Goal: Transaction & Acquisition: Purchase product/service

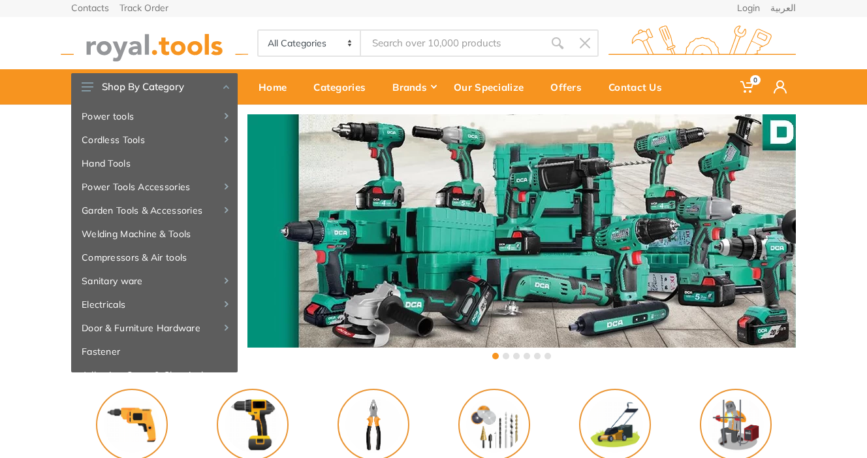
scroll to position [4, 0]
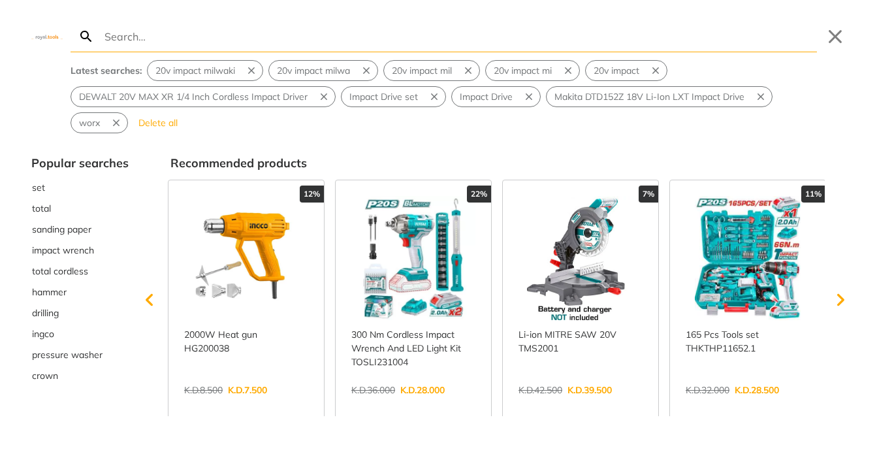
type input "impact driver"
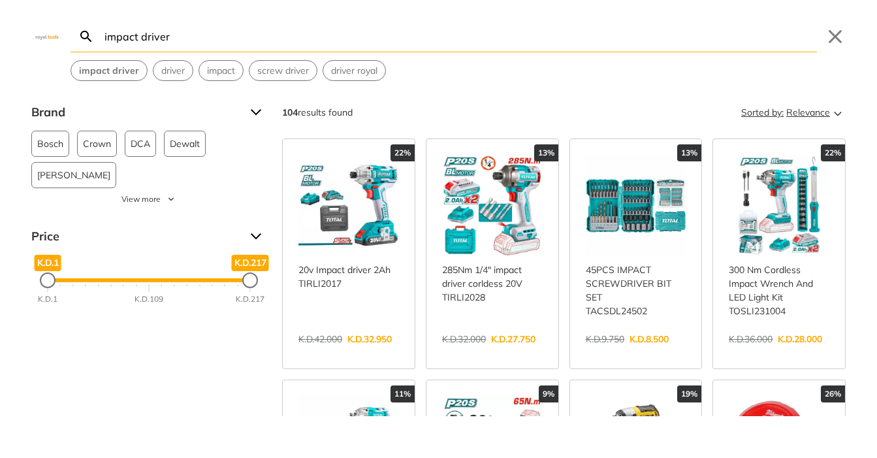
click at [813, 119] on span "Relevance" at bounding box center [808, 112] width 44 height 21
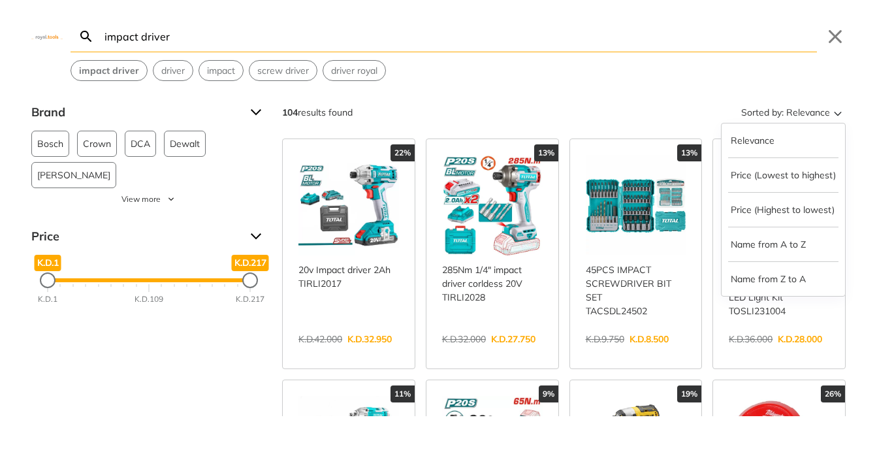
click at [642, 116] on div "104 results found Sorted by: Relevance Relevance Price (Lowest to highest) Pric…" at bounding box center [563, 112] width 563 height 21
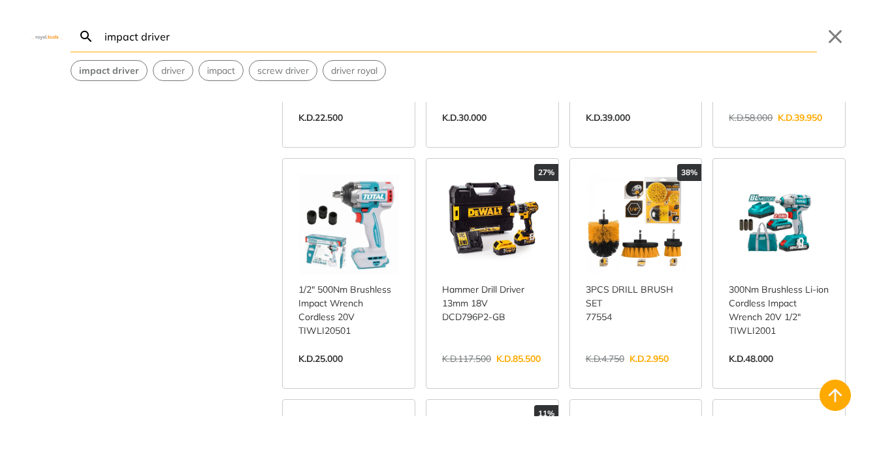
scroll to position [703, 0]
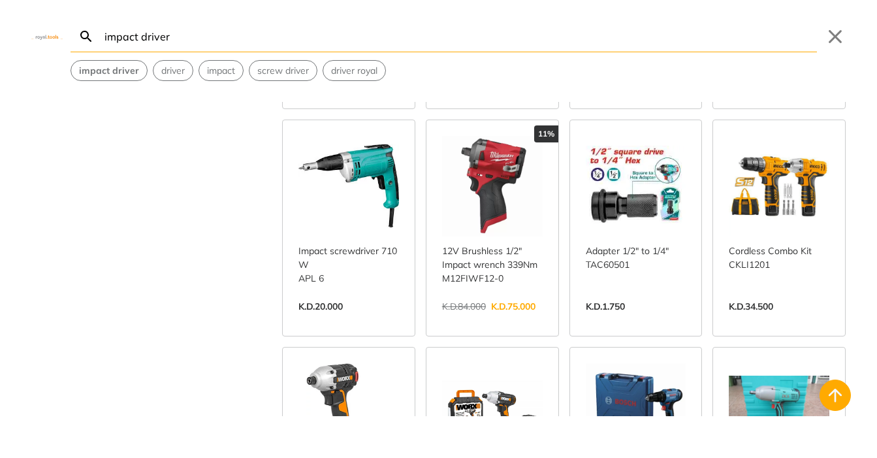
scroll to position [983, 0]
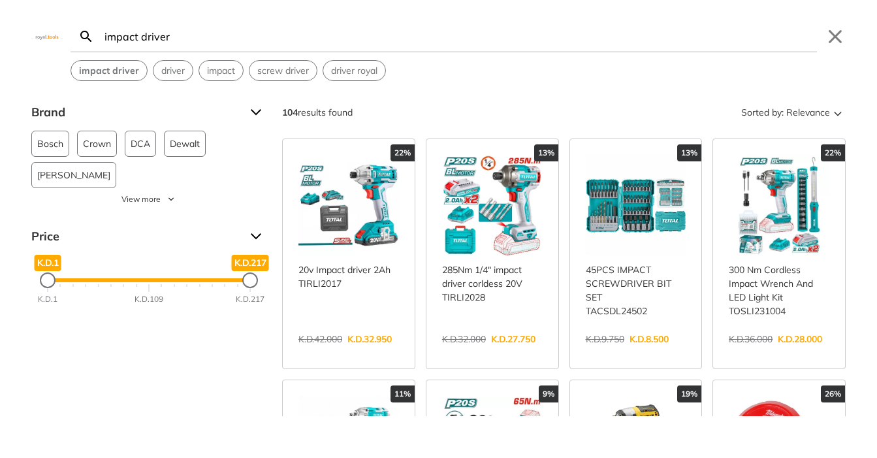
click at [616, 353] on link "View more →" at bounding box center [636, 353] width 101 height 0
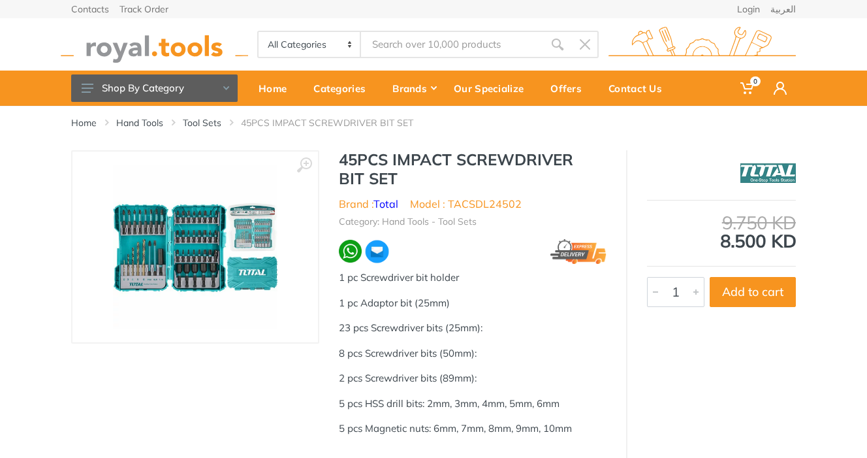
click at [185, 254] on img at bounding box center [195, 247] width 165 height 165
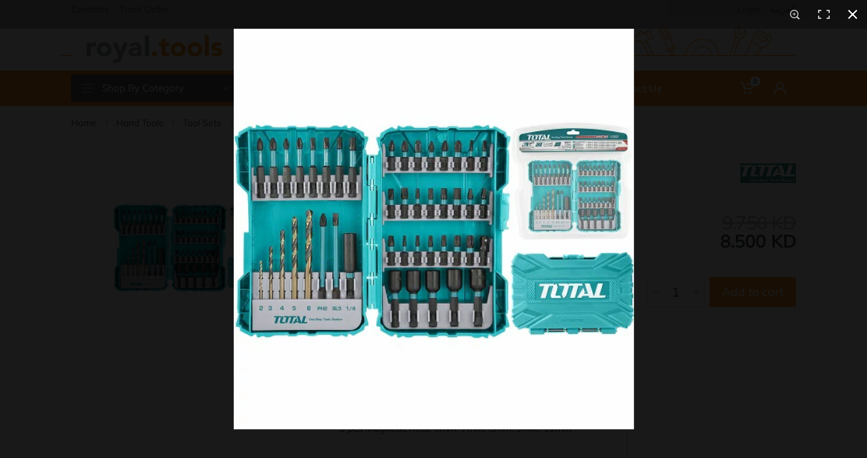
click at [853, 16] on button at bounding box center [852, 14] width 29 height 29
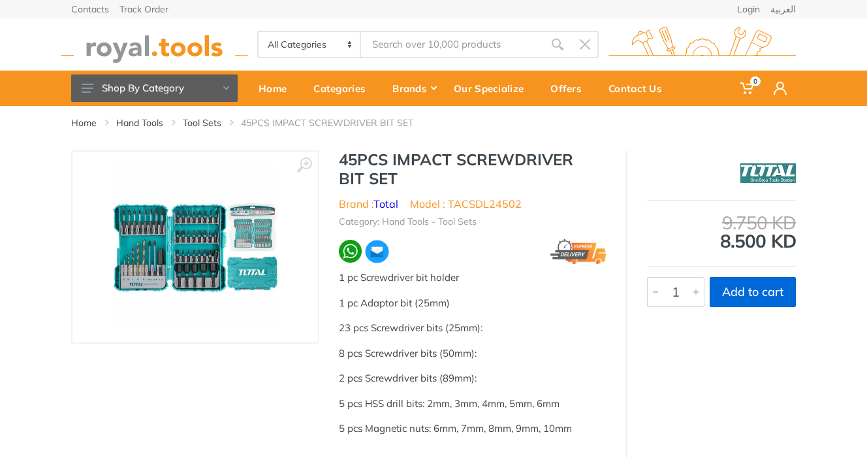
click at [756, 289] on button "Add to cart" at bounding box center [753, 292] width 86 height 30
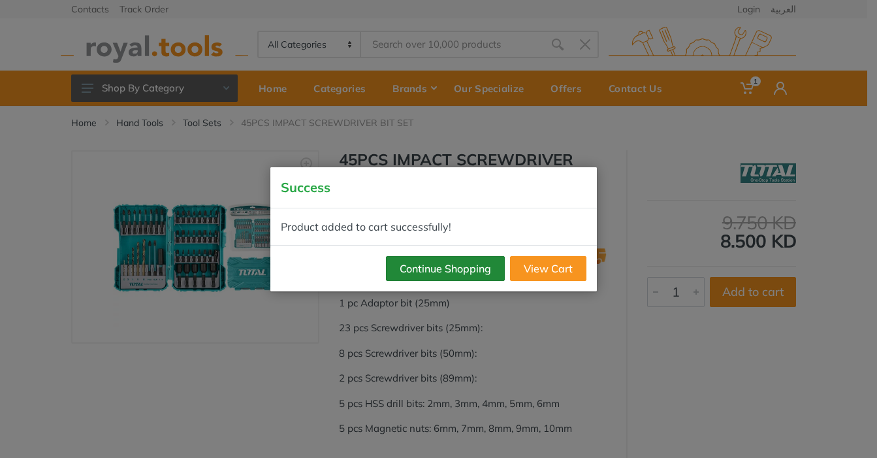
click at [427, 266] on button "Continue Shopping" at bounding box center [445, 268] width 119 height 25
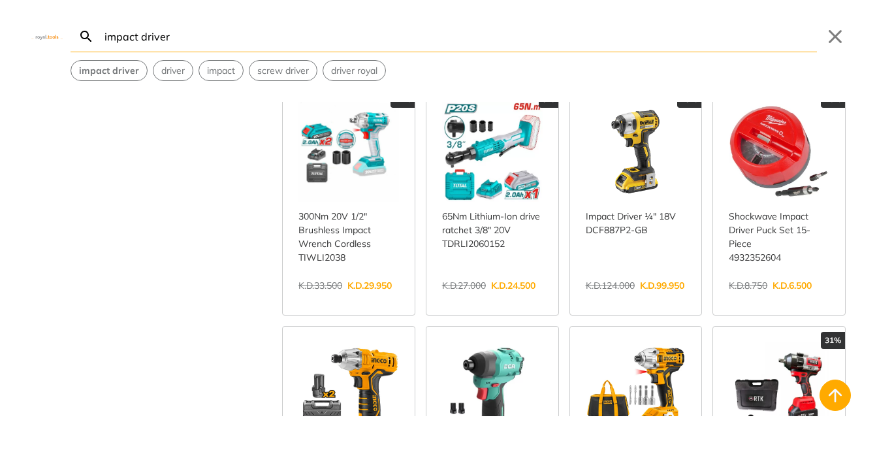
scroll to position [296, 0]
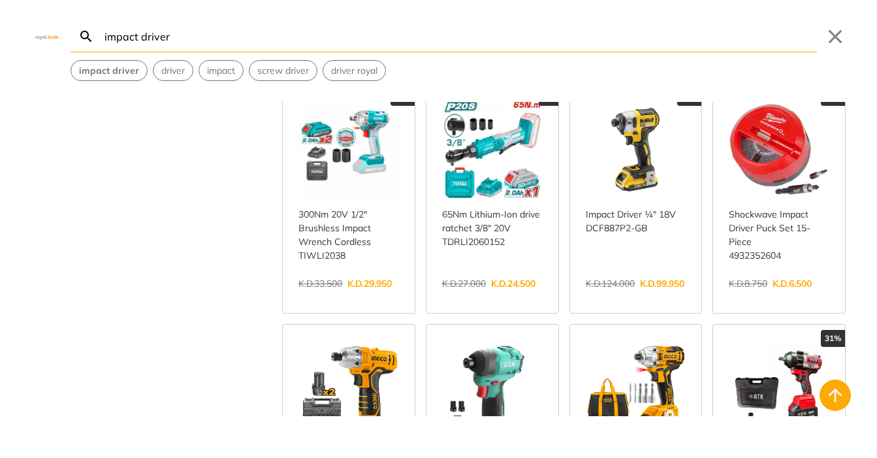
click at [362, 297] on link "View more →" at bounding box center [348, 297] width 101 height 0
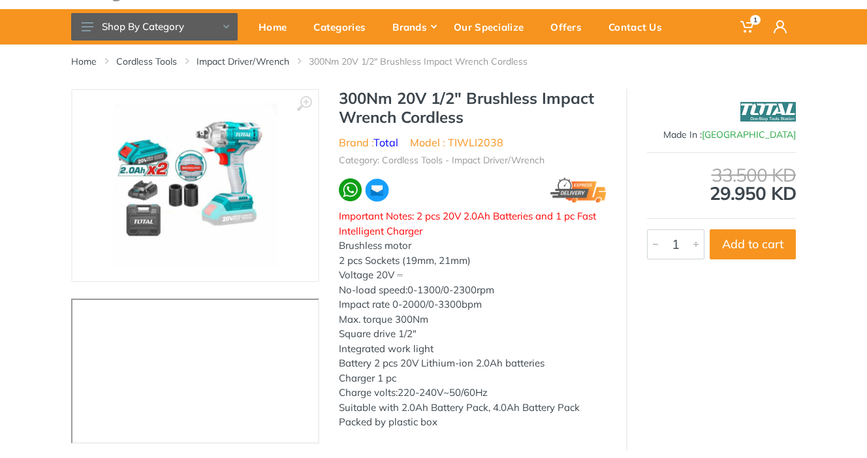
scroll to position [61, 0]
click at [736, 247] on button "Add to cart" at bounding box center [753, 244] width 86 height 30
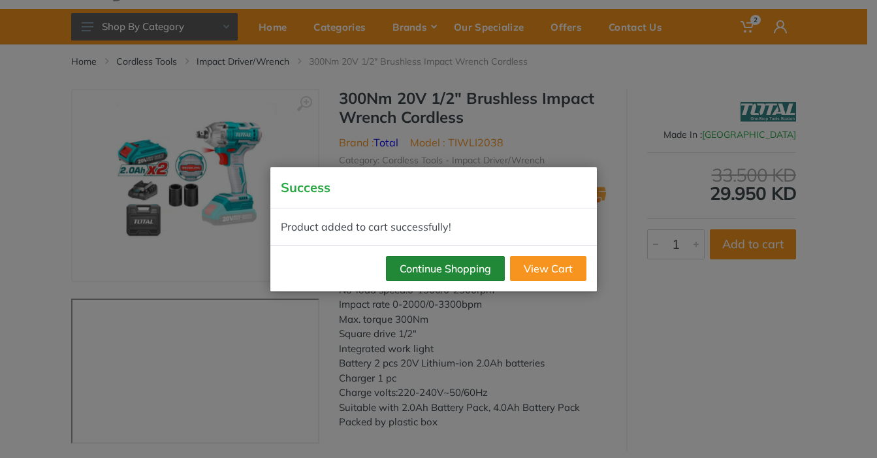
click at [468, 267] on button "Continue Shopping" at bounding box center [445, 268] width 119 height 25
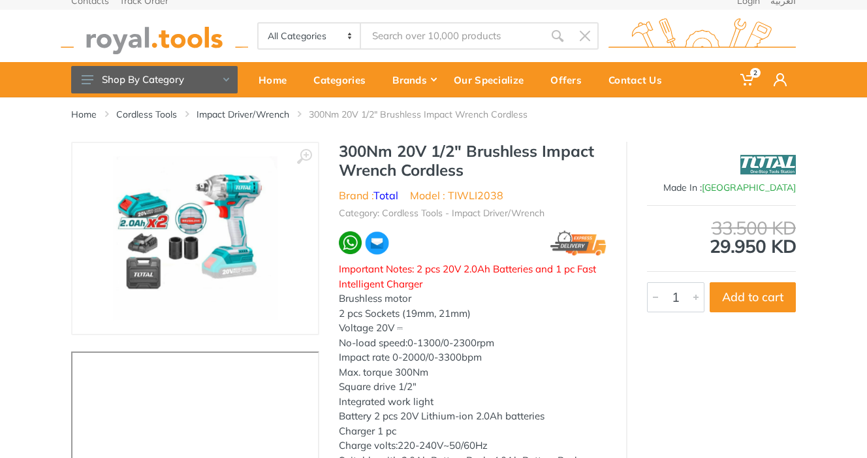
scroll to position [10, 0]
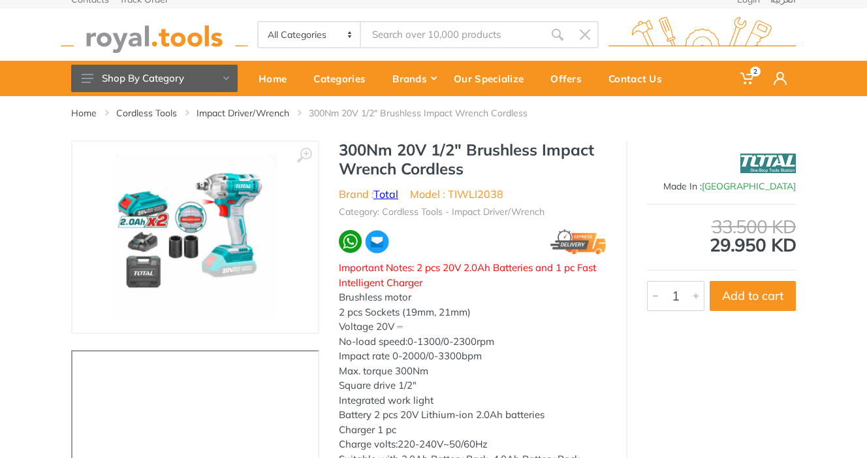
click at [392, 195] on link "Total" at bounding box center [385, 193] width 25 height 13
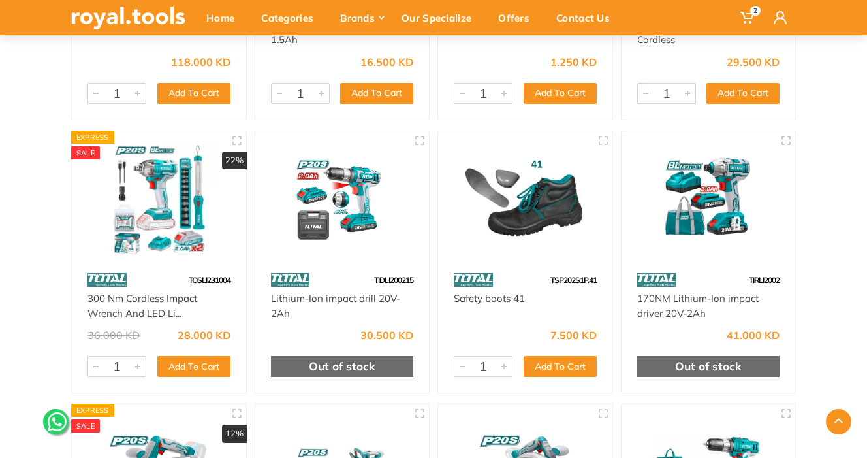
scroll to position [4547, 0]
click at [193, 367] on button "Add To Cart" at bounding box center [193, 366] width 73 height 21
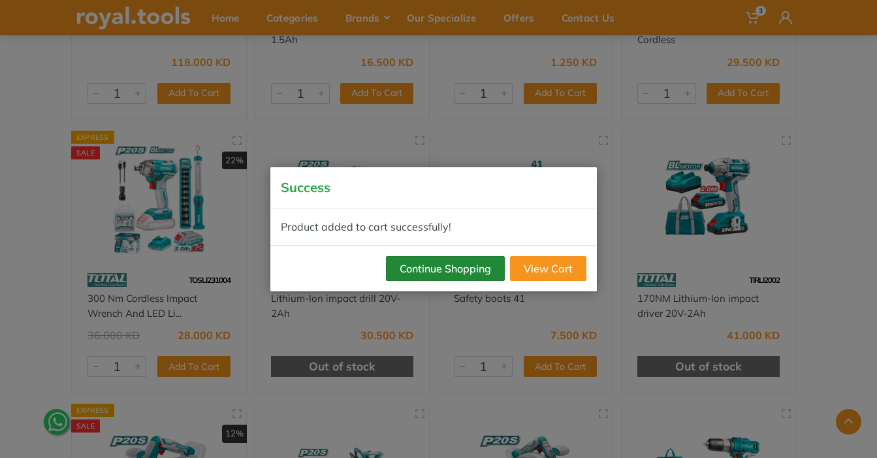
click at [461, 267] on button "Continue Shopping" at bounding box center [445, 268] width 119 height 25
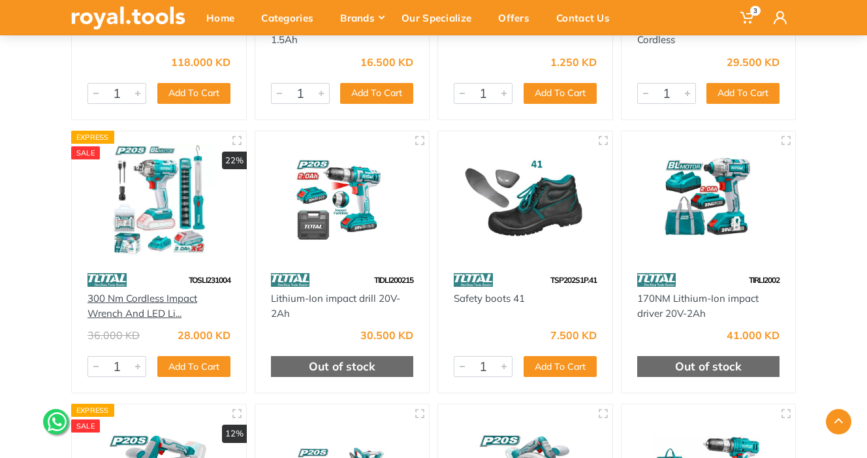
click at [174, 304] on link "300 Nm Cordless Impact Wrench And LED Li..." at bounding box center [142, 305] width 110 height 27
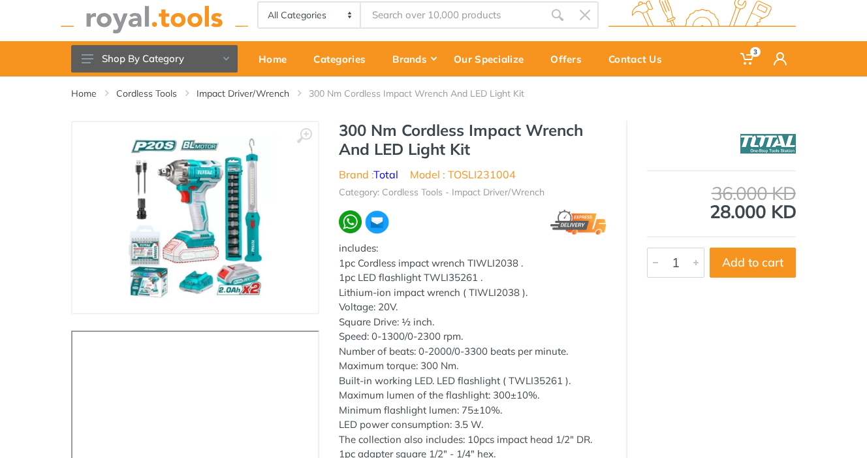
scroll to position [30, 0]
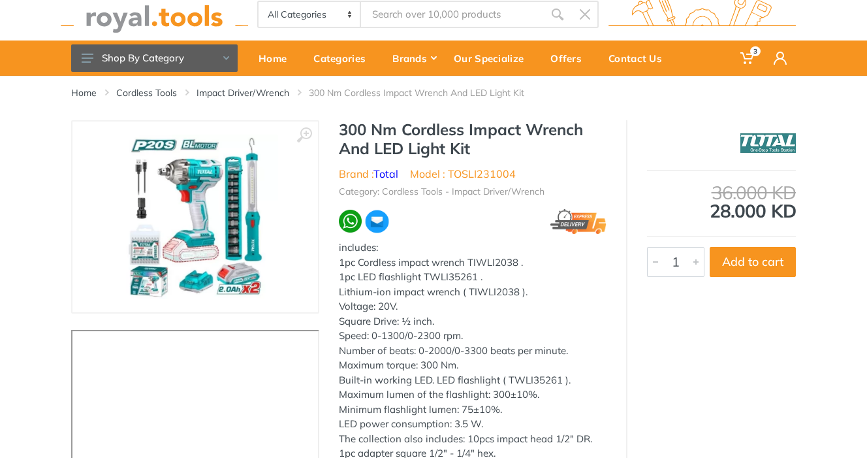
click at [184, 213] on img at bounding box center [195, 216] width 165 height 165
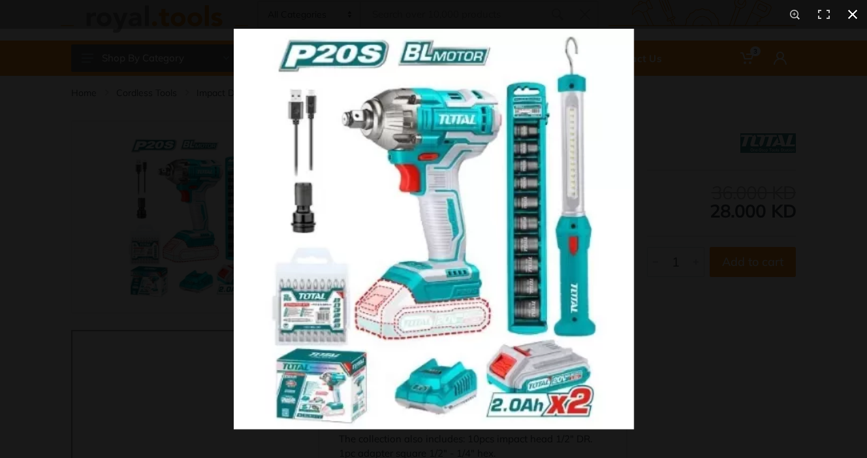
click at [853, 12] on button at bounding box center [852, 14] width 29 height 29
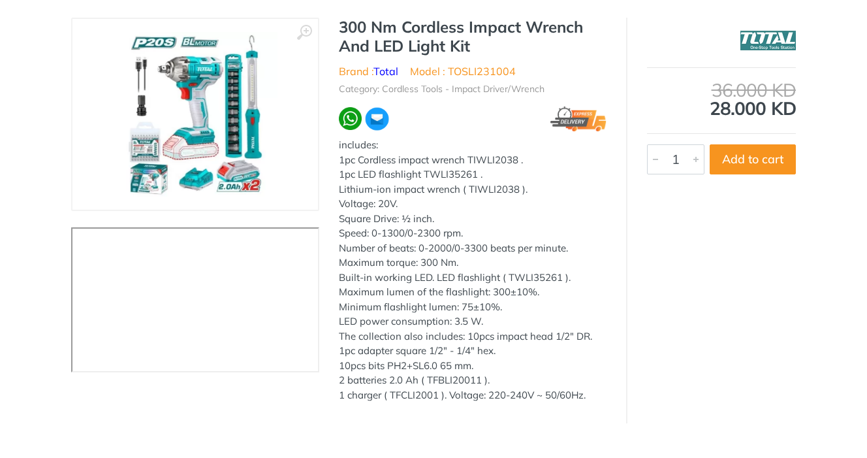
scroll to position [135, 0]
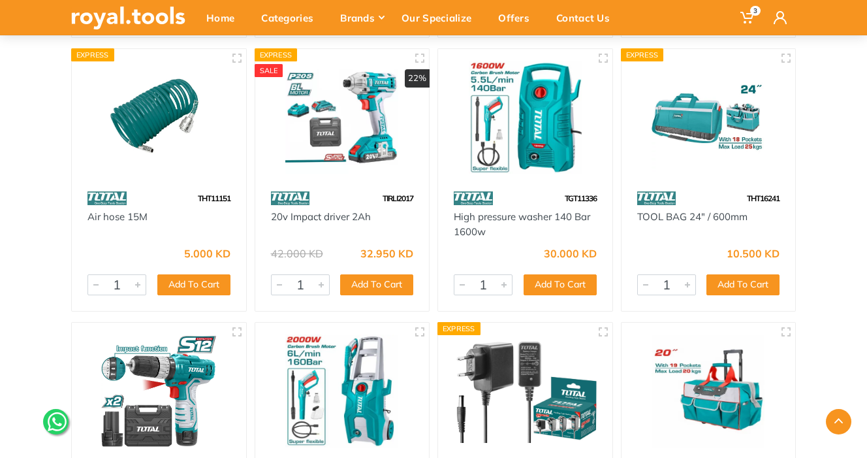
scroll to position [12014, 0]
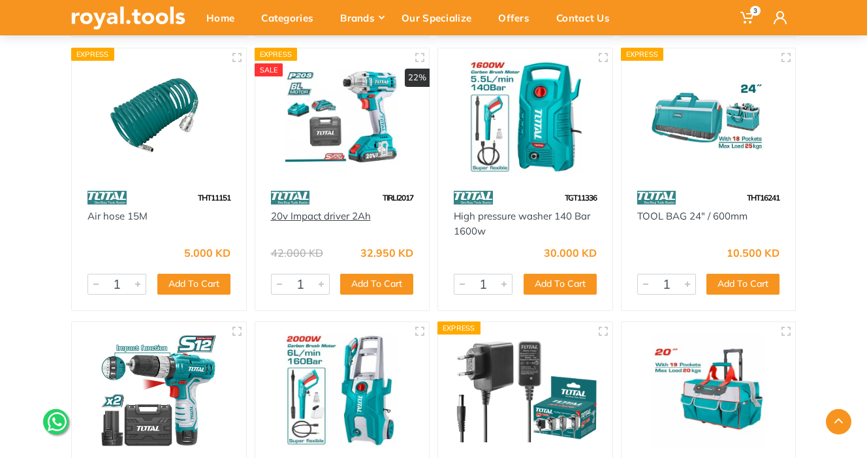
click at [345, 219] on link "20v Impact driver 2Ah" at bounding box center [321, 216] width 100 height 12
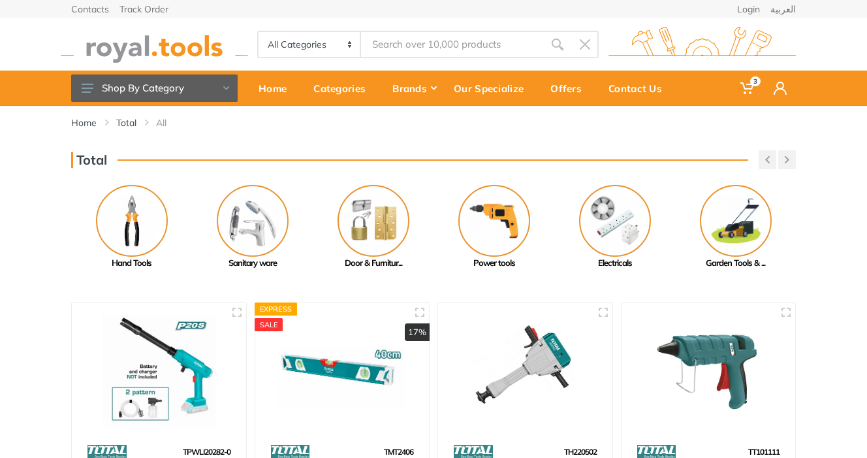
click at [121, 153] on div "Total" at bounding box center [433, 159] width 725 height 19
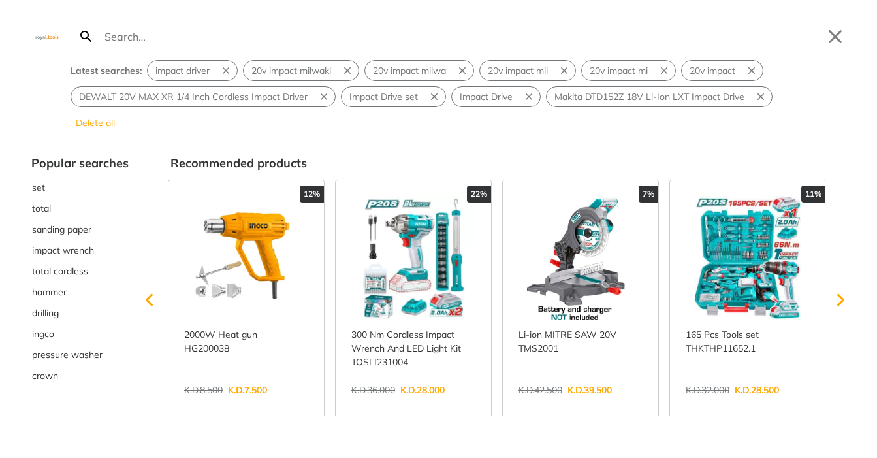
type input "n"
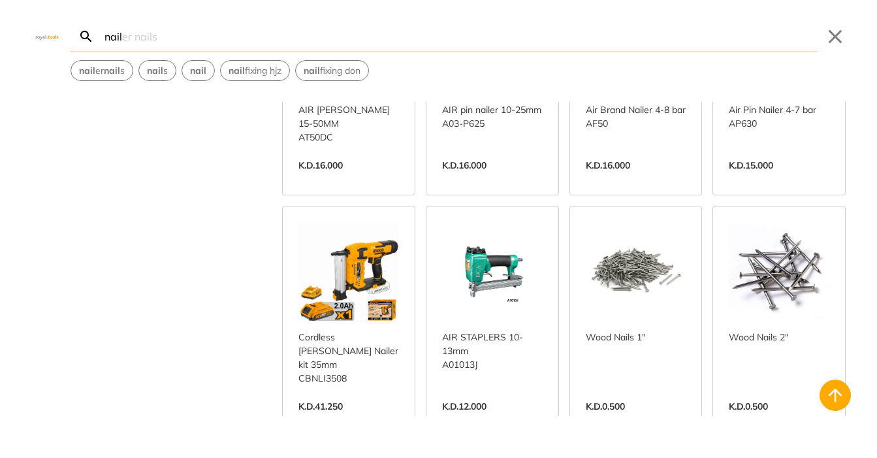
scroll to position [602, 0]
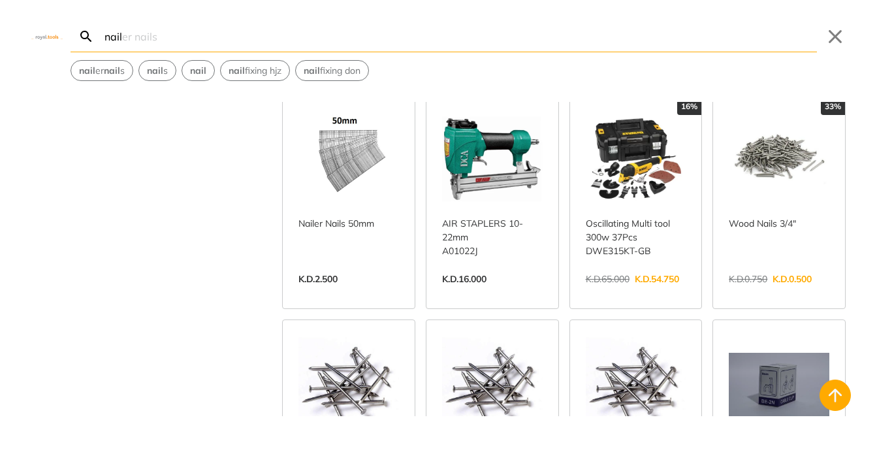
scroll to position [1545, 0]
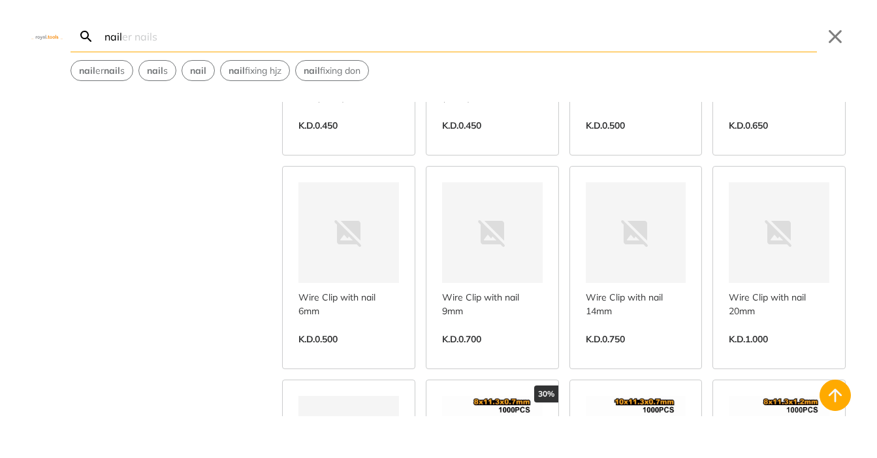
scroll to position [2563, 0]
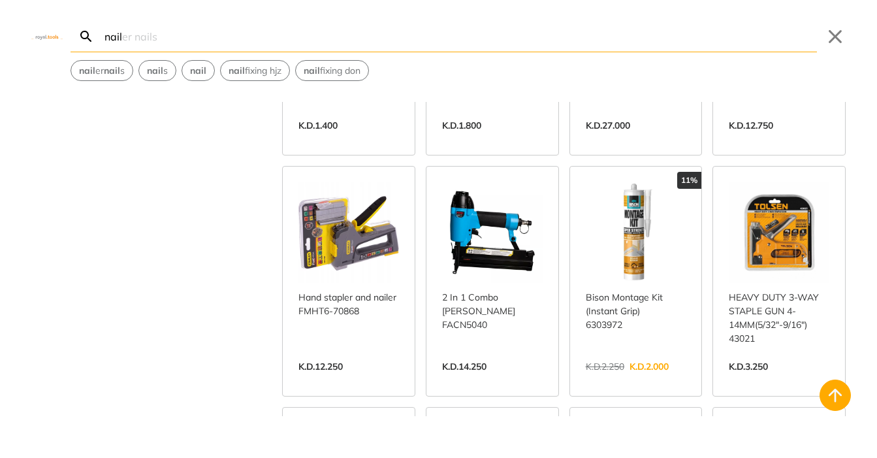
scroll to position [3657, 0]
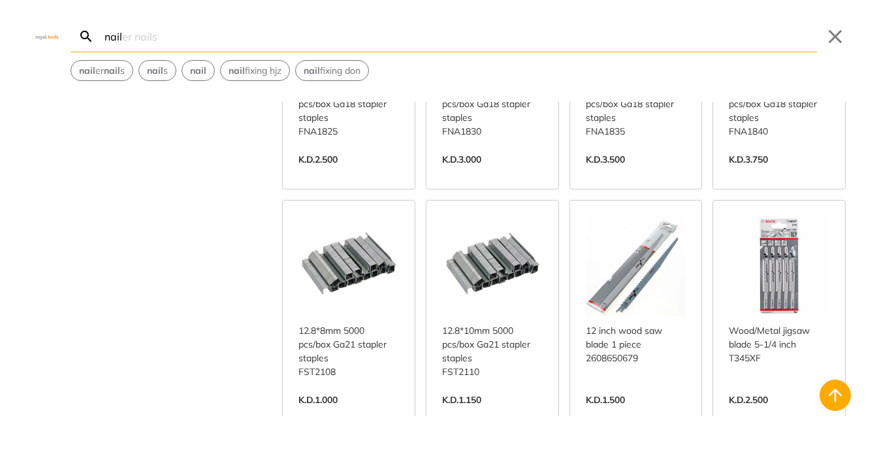
scroll to position [4825, 0]
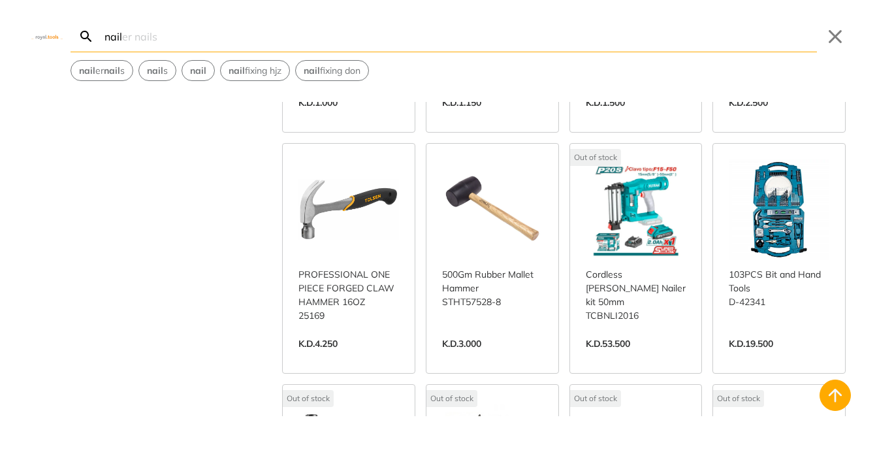
scroll to position [5119, 0]
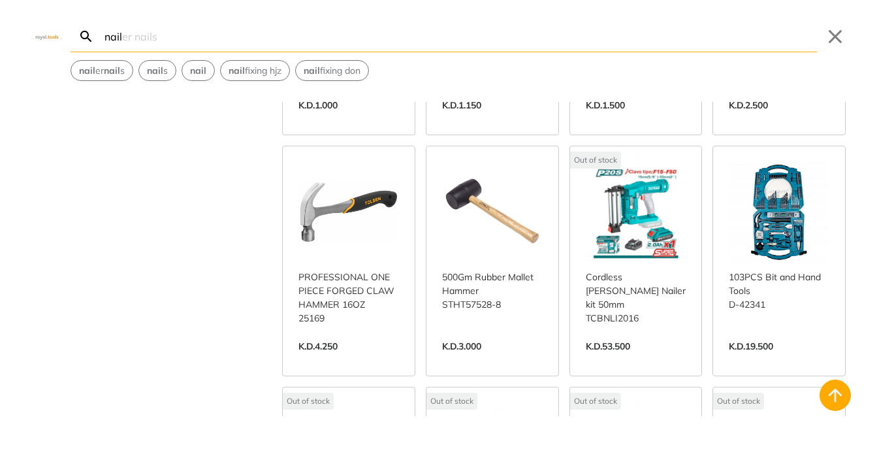
type input "nail"
click at [615, 360] on link "View more →" at bounding box center [636, 360] width 101 height 0
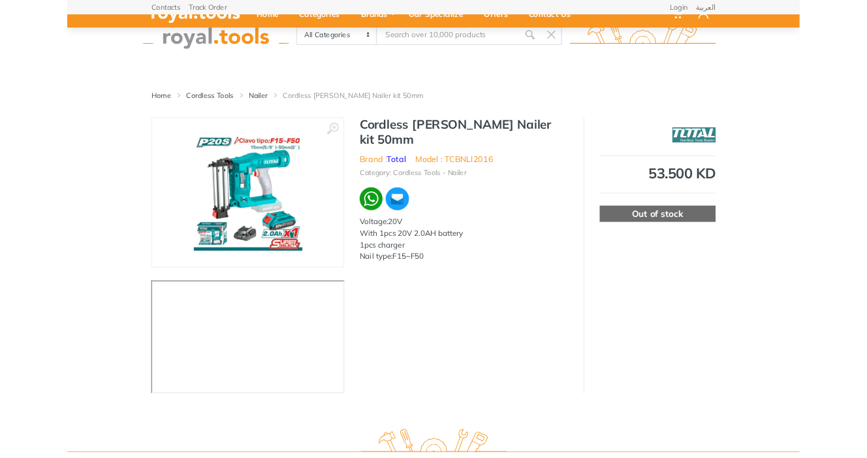
scroll to position [88, 0]
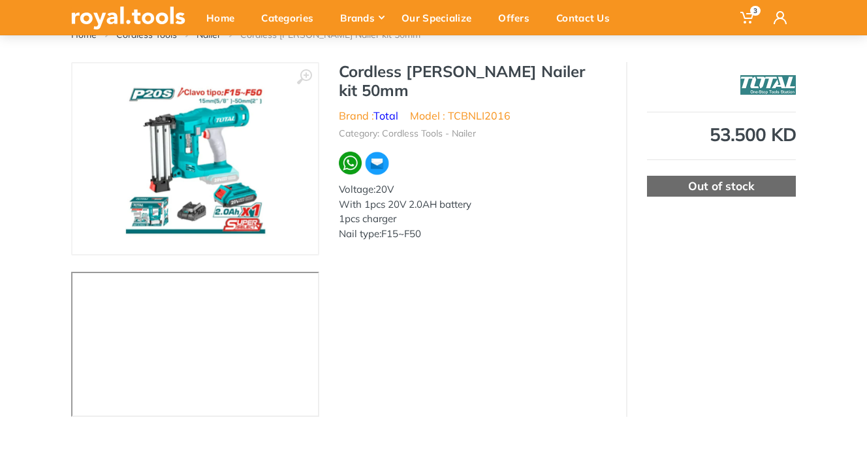
click at [219, 164] on img at bounding box center [195, 158] width 165 height 165
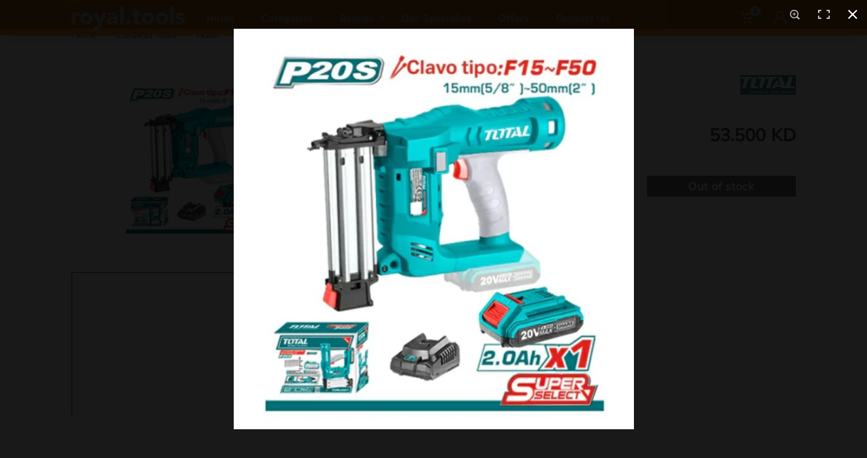
click at [853, 17] on button at bounding box center [852, 14] width 29 height 29
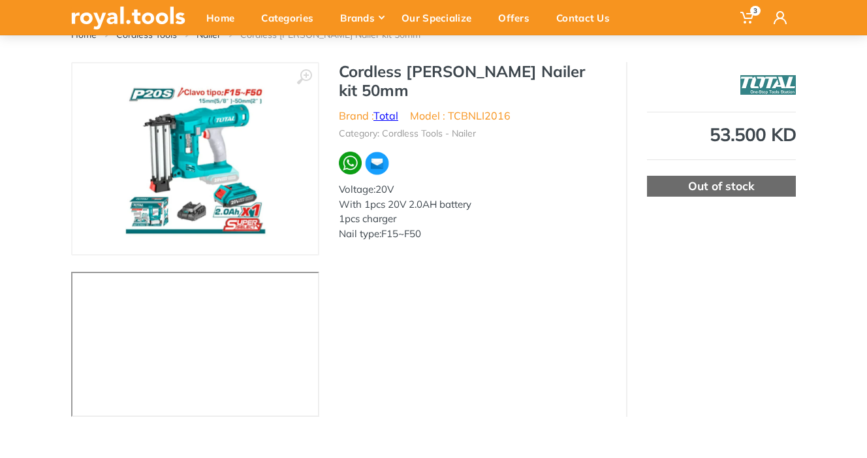
click at [392, 109] on link "Total" at bounding box center [385, 115] width 25 height 13
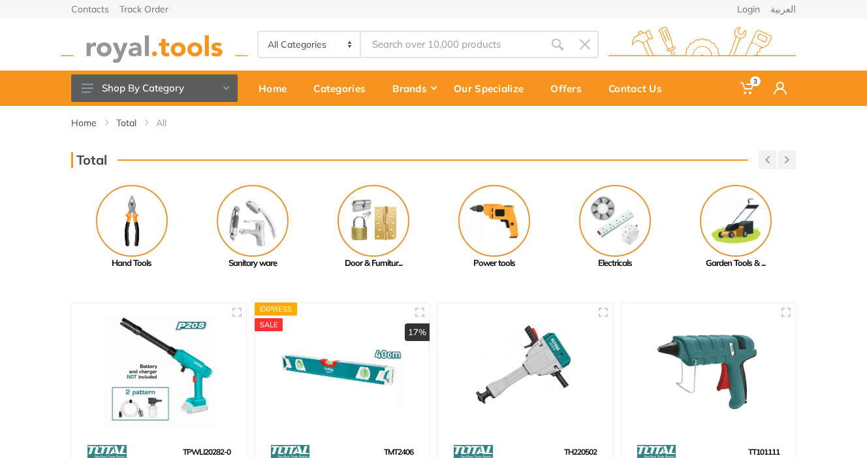
click at [266, 165] on div "Total" at bounding box center [433, 159] width 725 height 19
click at [260, 148] on div "Home Total All" at bounding box center [433, 128] width 744 height 44
click at [240, 144] on div "Home Total All" at bounding box center [433, 128] width 744 height 44
click at [457, 49] on input "Site search" at bounding box center [452, 44] width 183 height 27
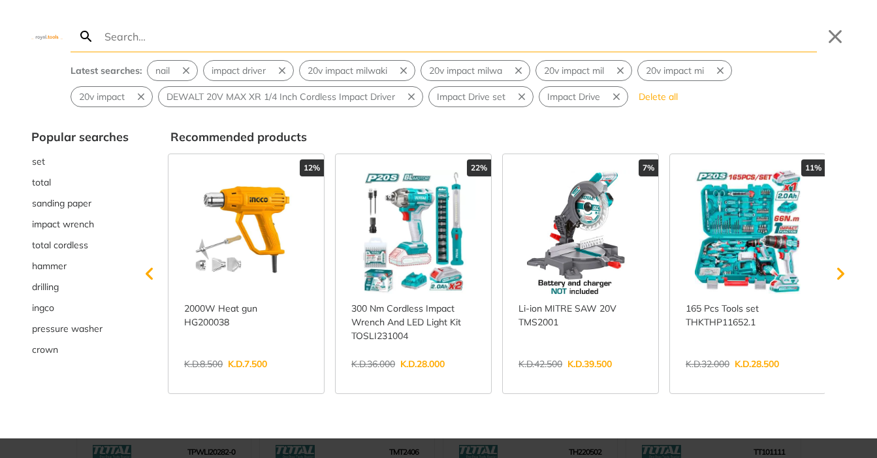
type input "t"
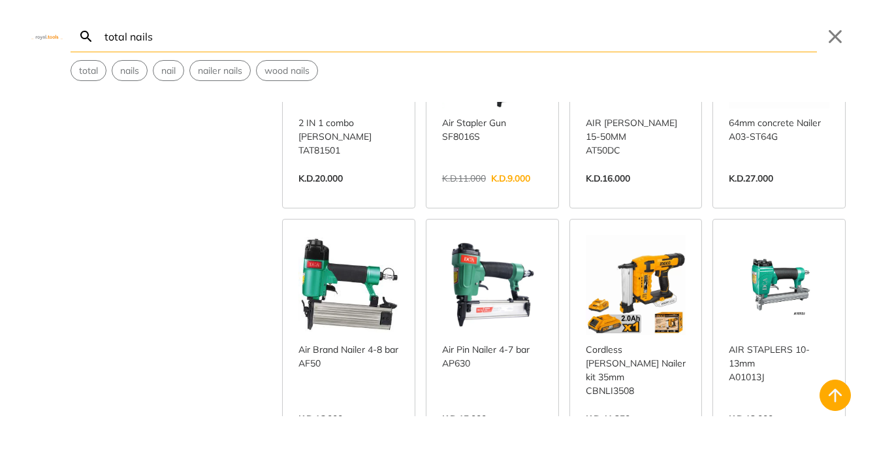
scroll to position [504, 0]
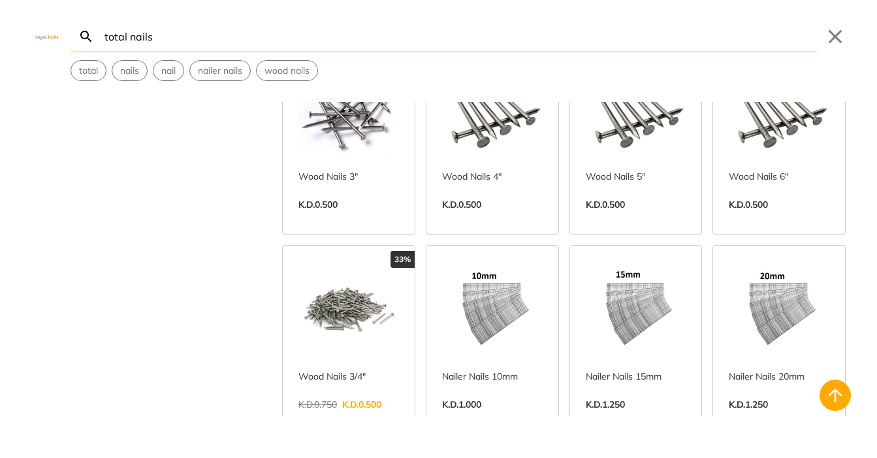
scroll to position [1541, 0]
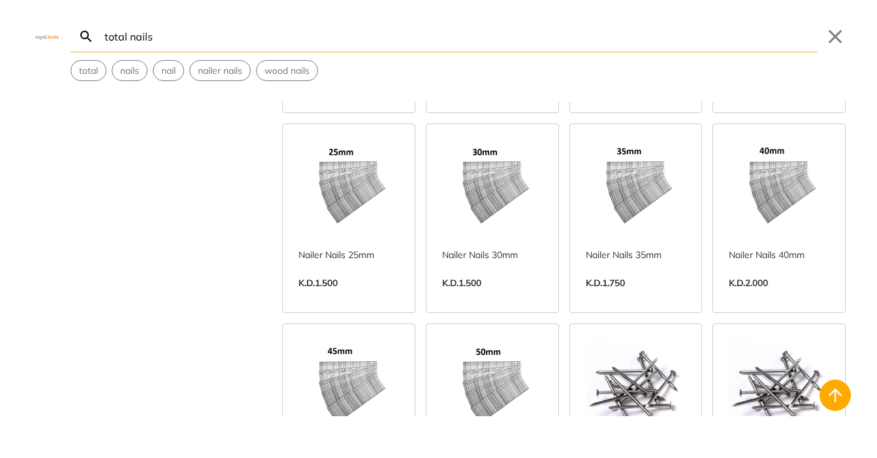
scroll to position [1778, 0]
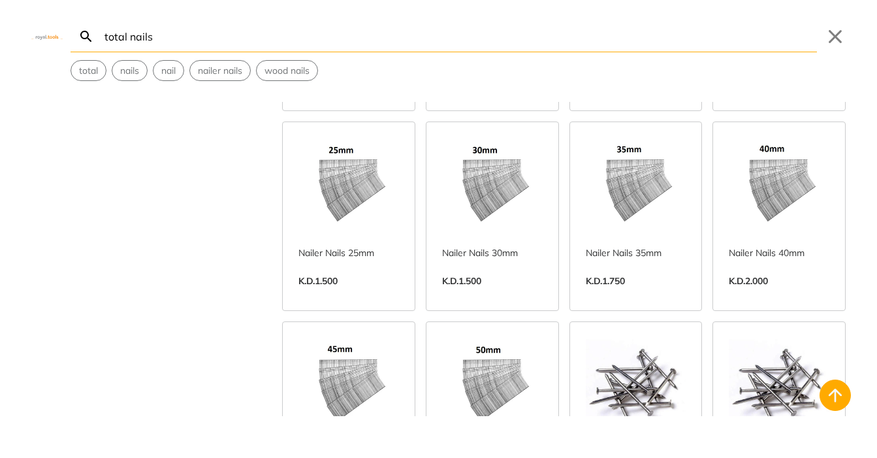
type input "total nails"
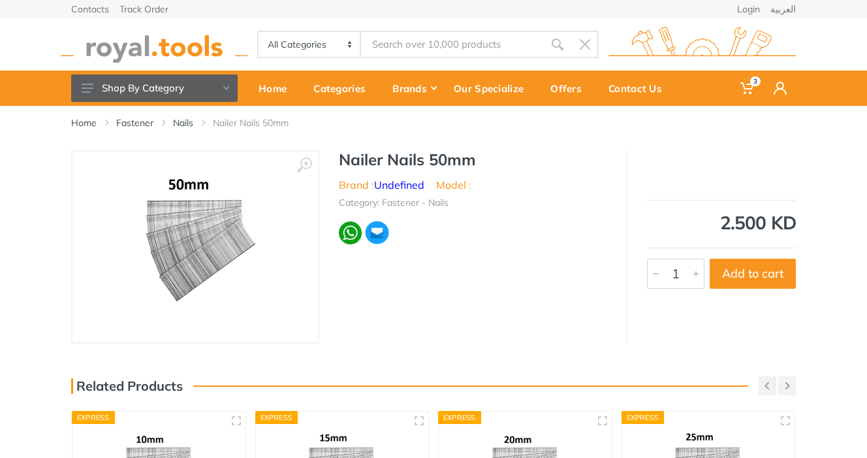
click at [205, 257] on img at bounding box center [195, 247] width 165 height 165
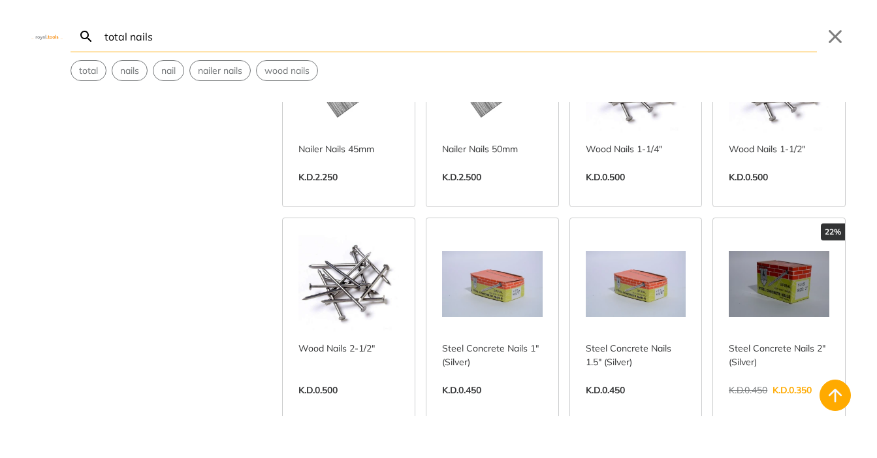
scroll to position [2081, 0]
